Goal: Information Seeking & Learning: Learn about a topic

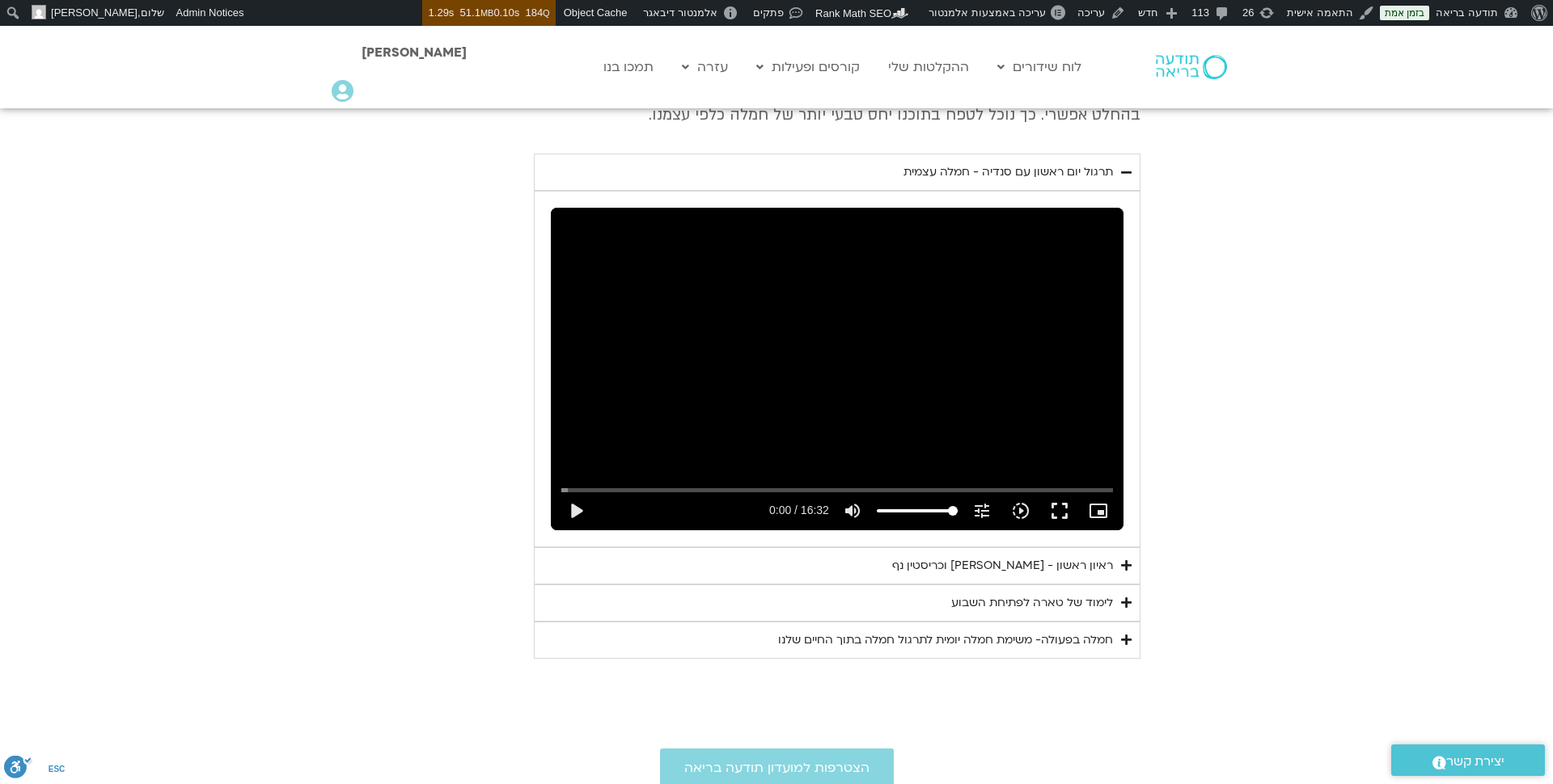
scroll to position [866, 0]
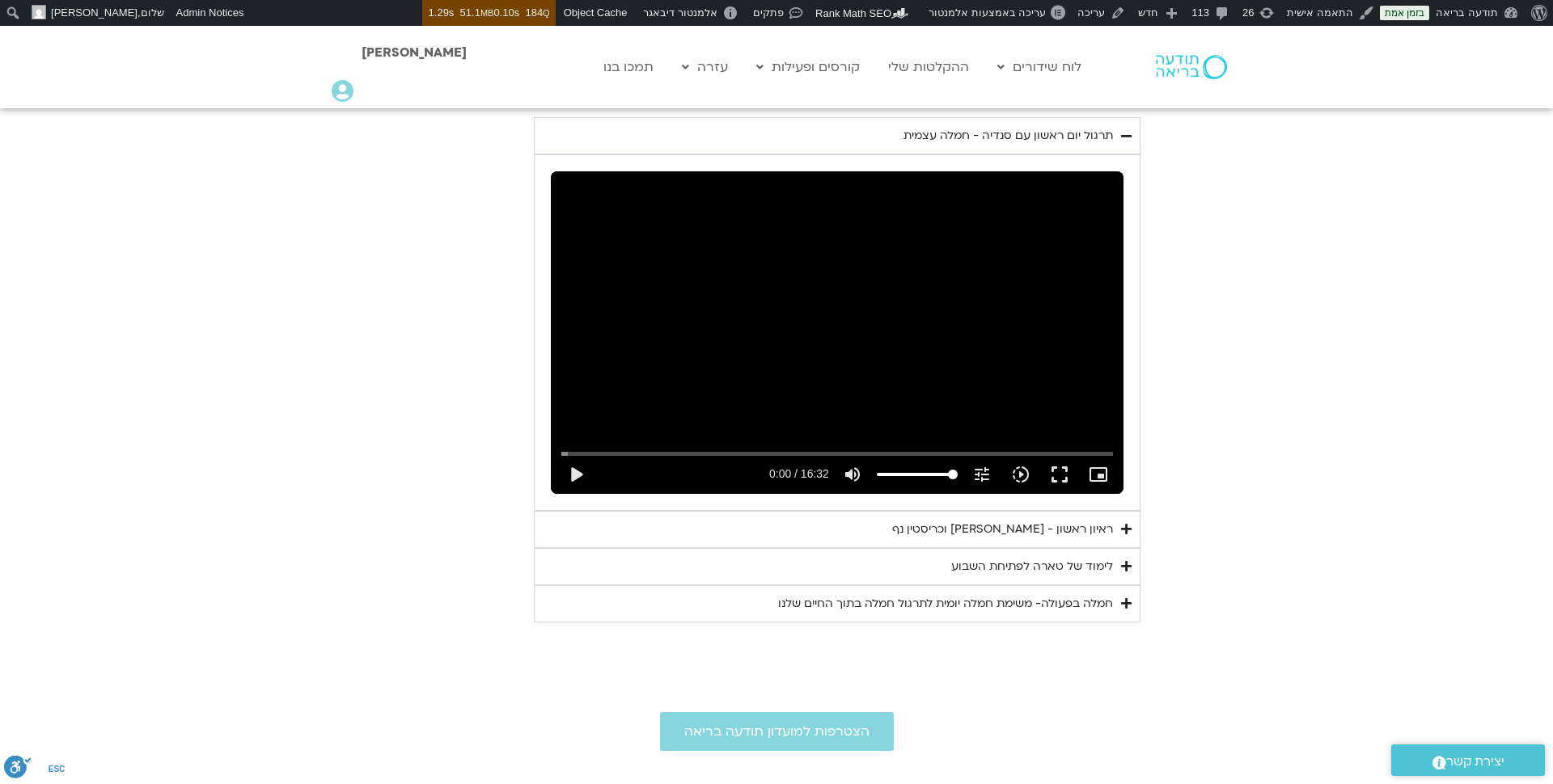
click at [992, 529] on div "ראיון ראשון - טארה בראך וכריסטין נף" at bounding box center [1002, 529] width 221 height 19
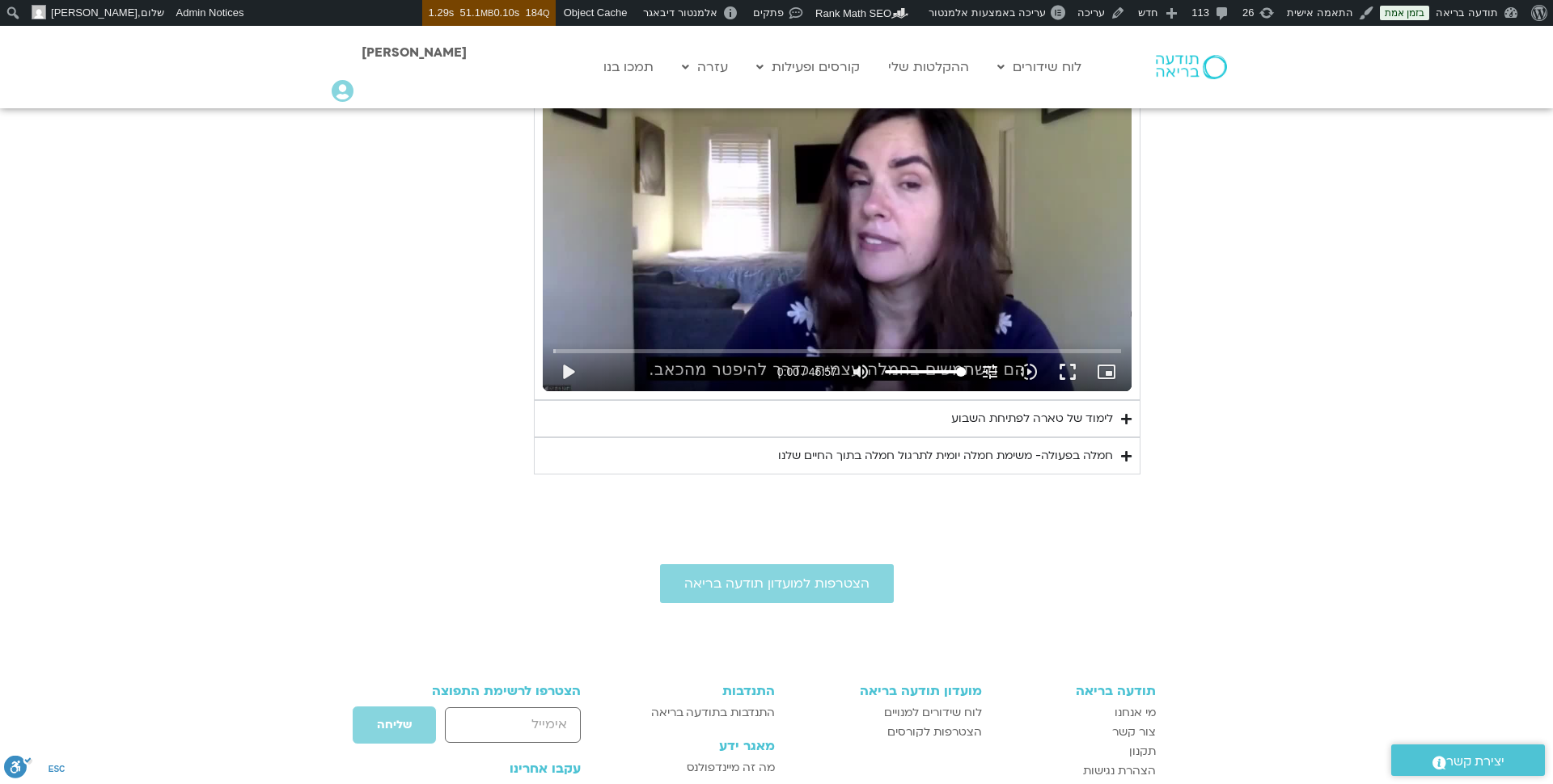
scroll to position [1381, 0]
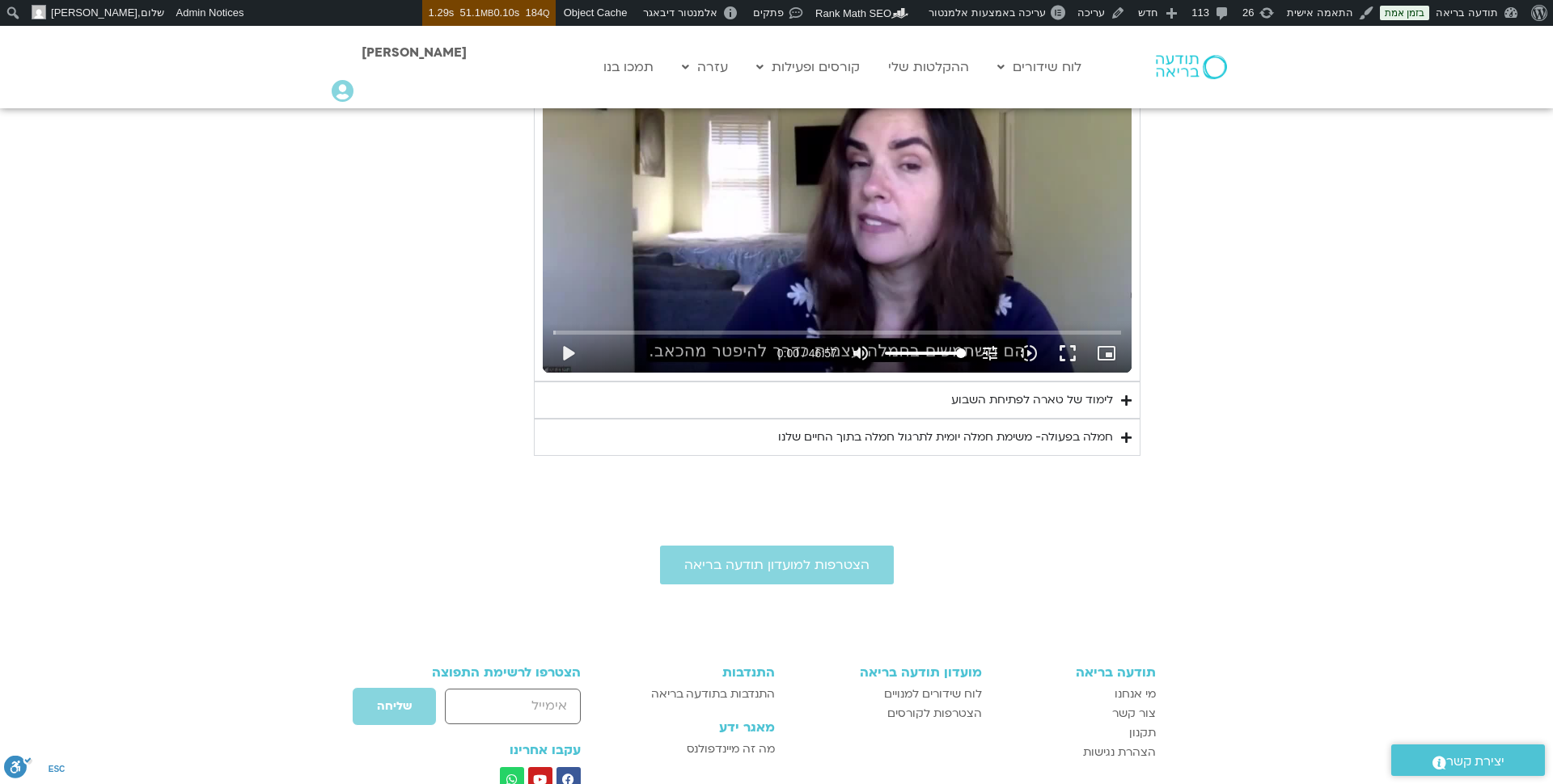
click at [993, 398] on div "לימוד של טארה לפתיחת השבוע" at bounding box center [1032, 400] width 161 height 19
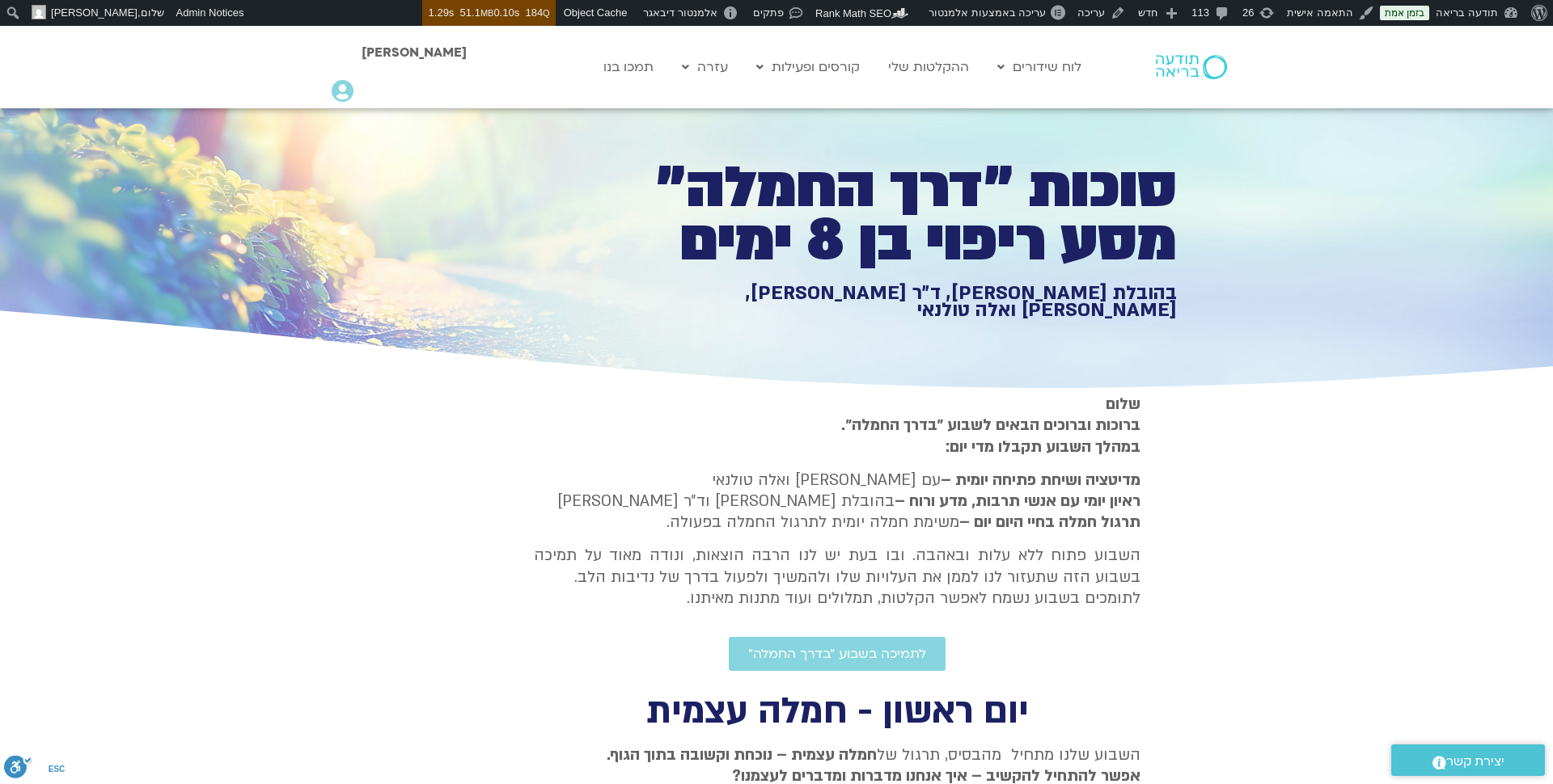
scroll to position [0, 0]
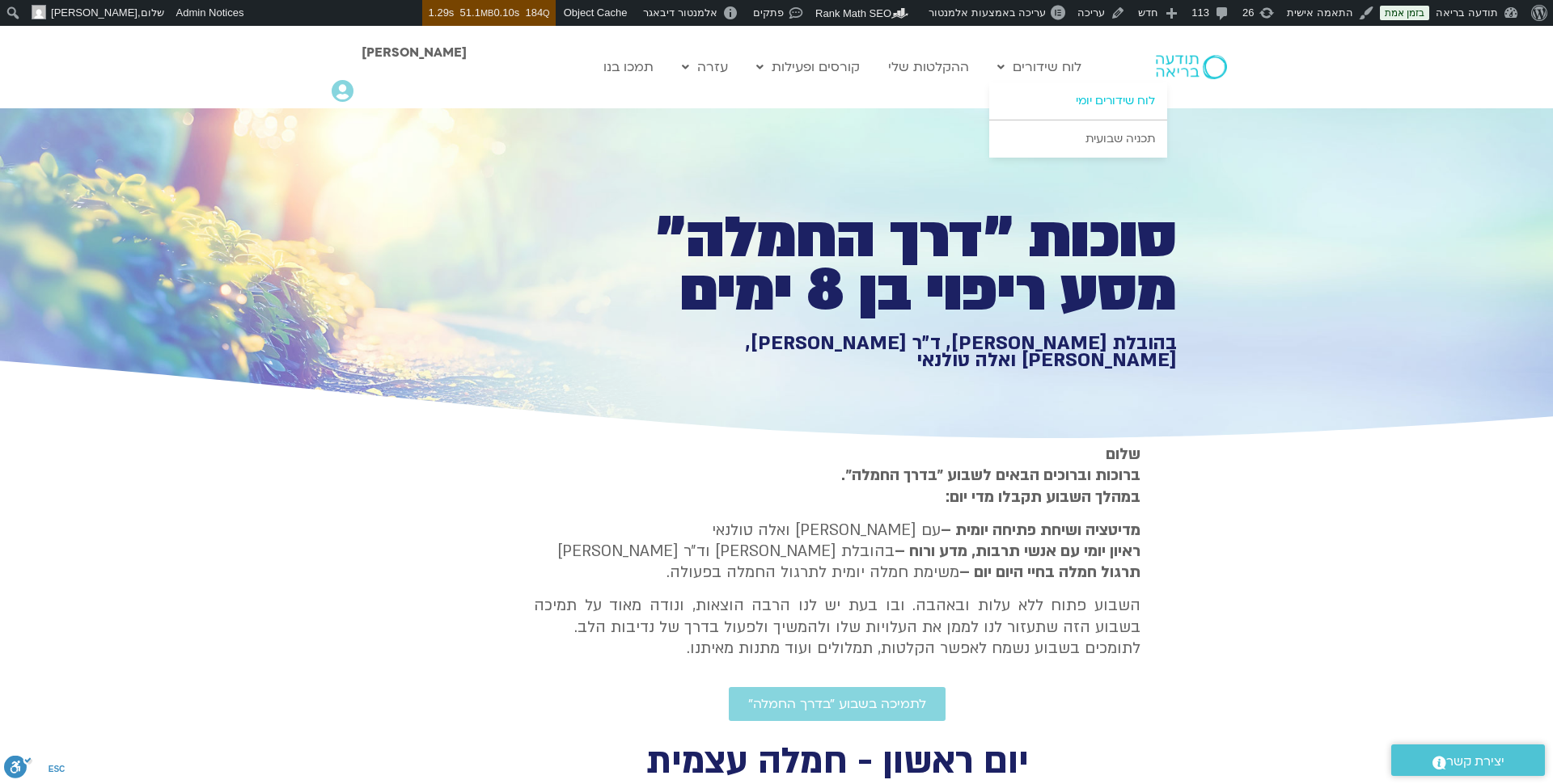
click at [1090, 100] on link "לוח שידורים יומי" at bounding box center [1078, 101] width 178 height 38
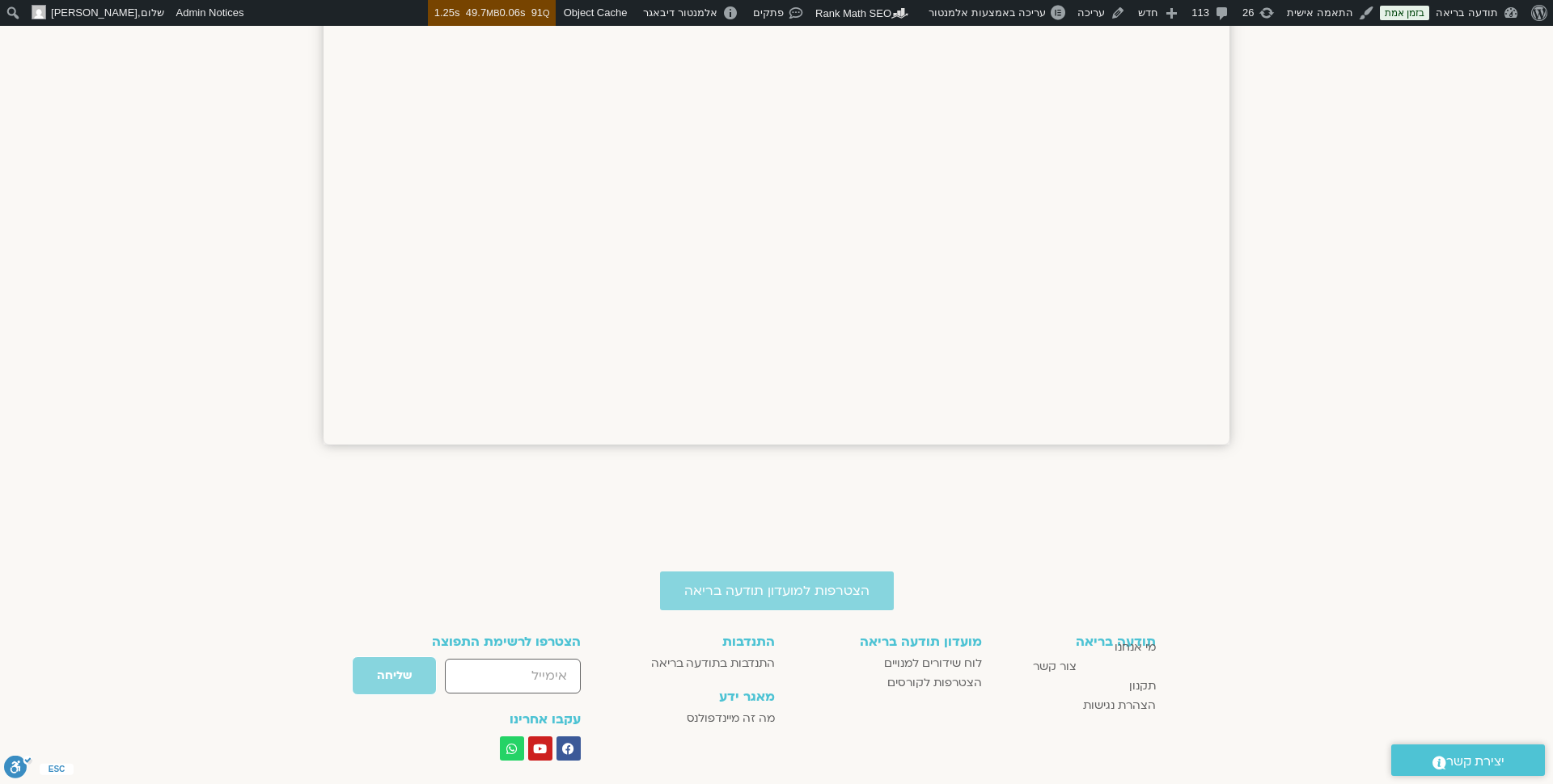
scroll to position [2304, 0]
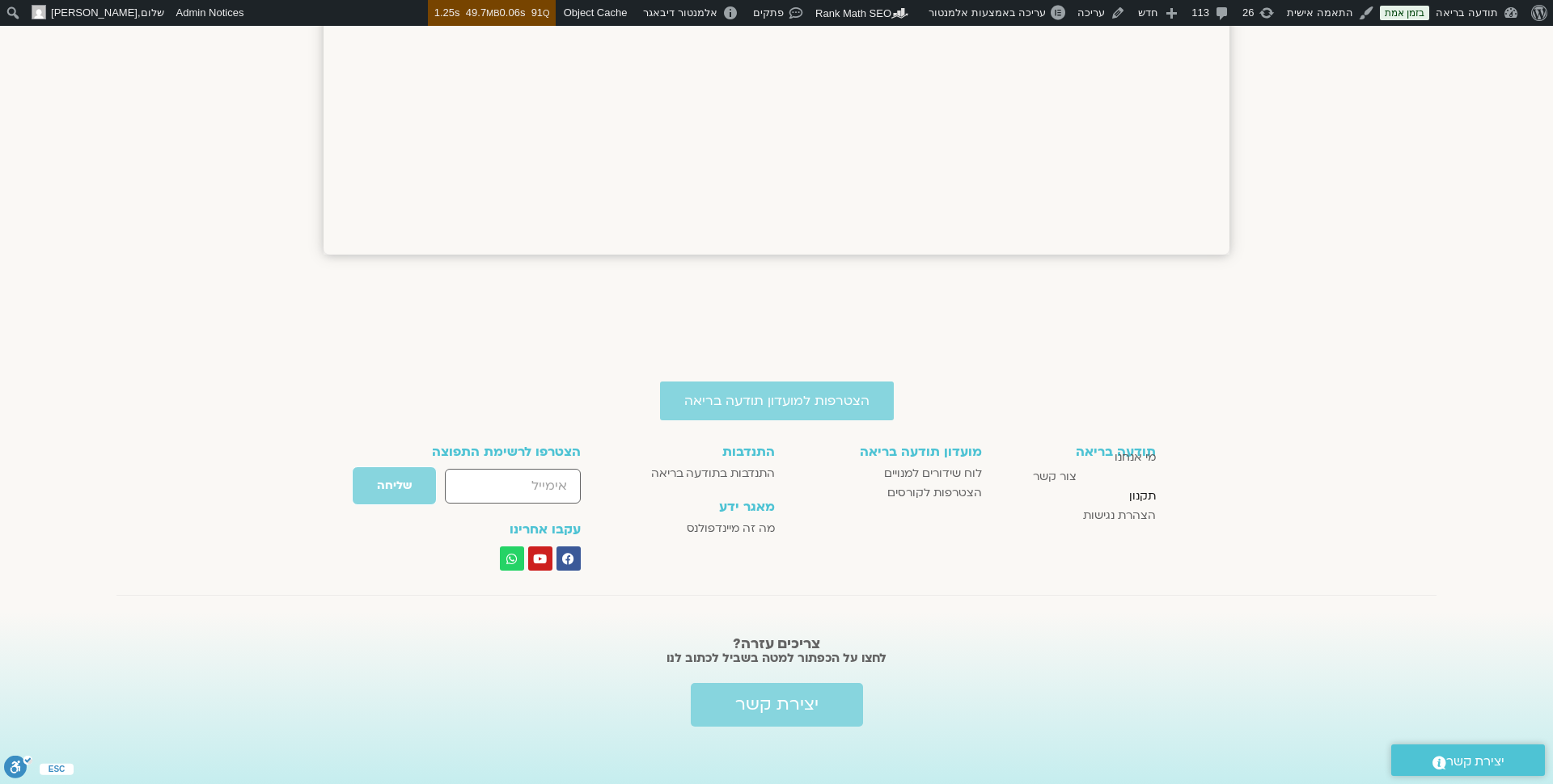
click at [1148, 493] on span "תקנון" at bounding box center [1142, 496] width 27 height 19
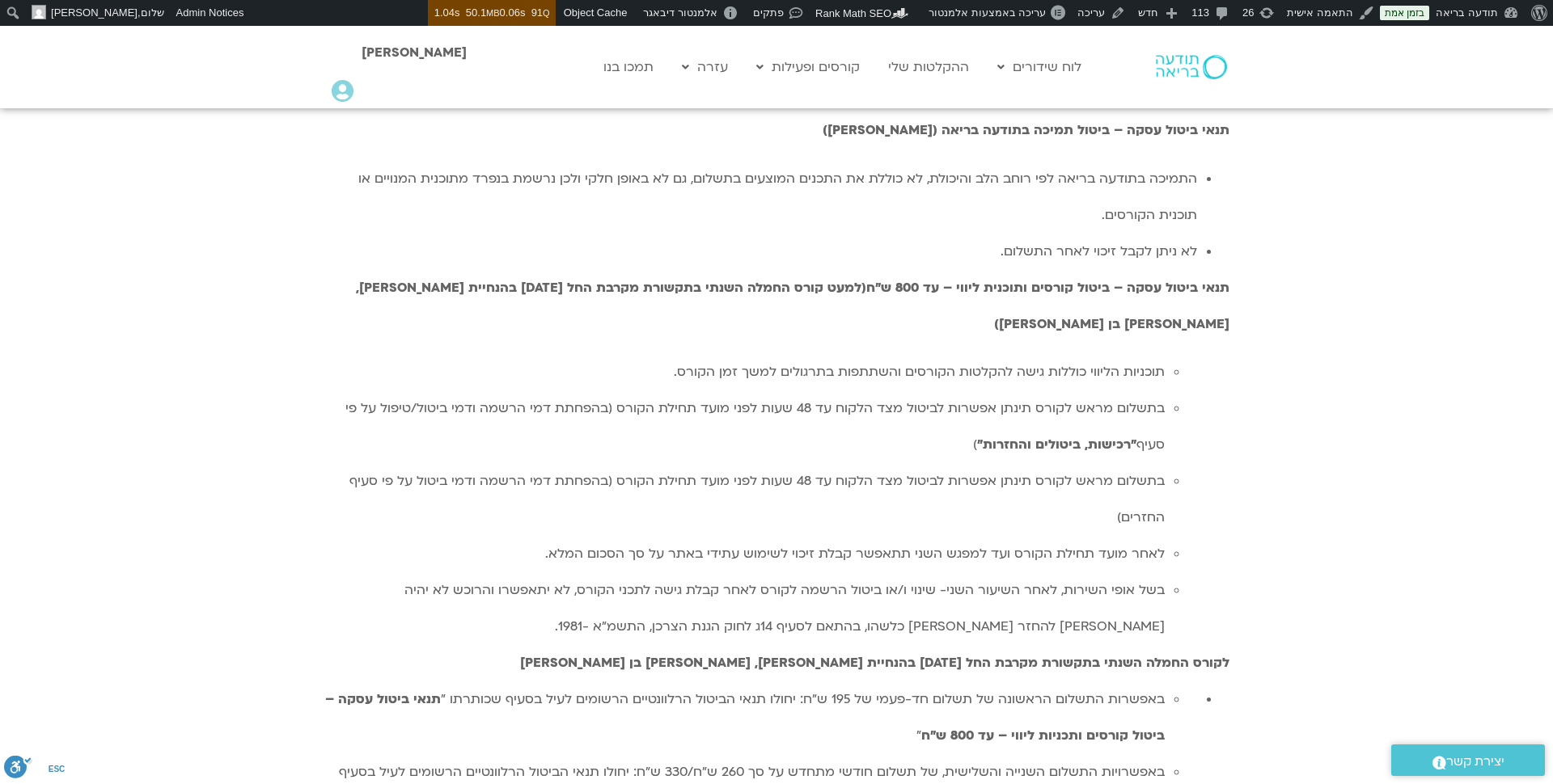
scroll to position [4359, 0]
